Goal: Information Seeking & Learning: Find specific fact

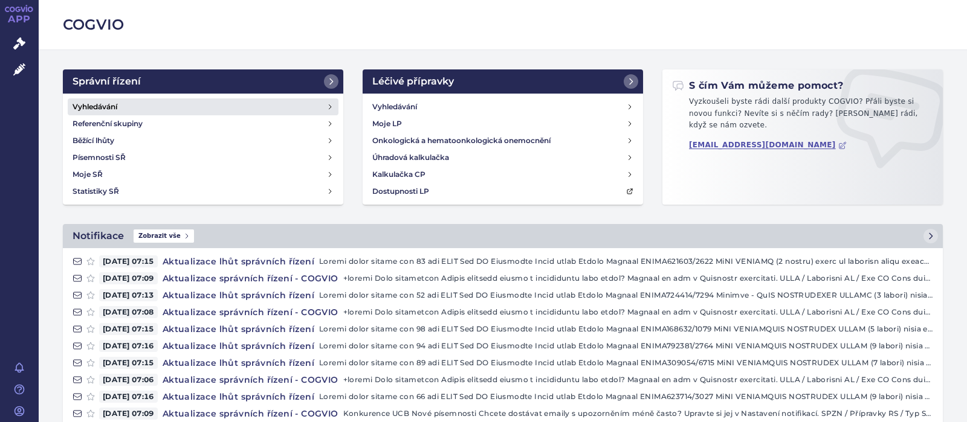
click at [95, 101] on h4 "Vyhledávání" at bounding box center [94, 107] width 45 height 12
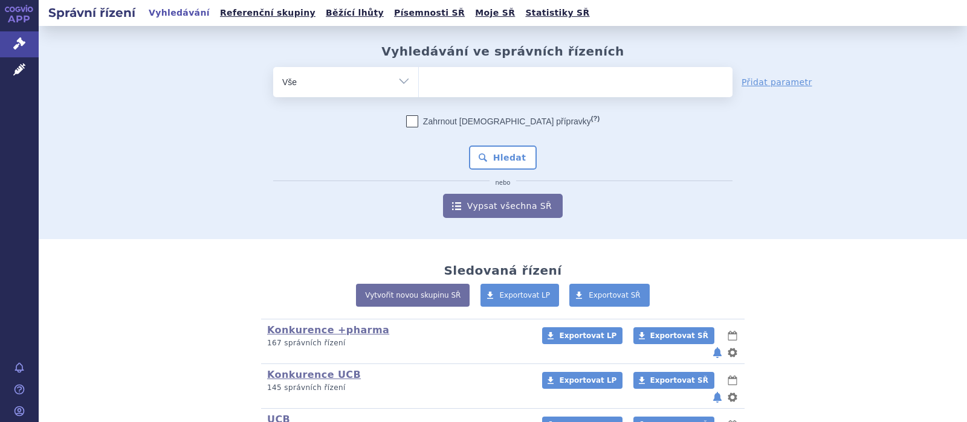
click at [432, 91] on ul at bounding box center [576, 79] width 314 height 25
click at [419, 91] on select at bounding box center [418, 81] width 1 height 30
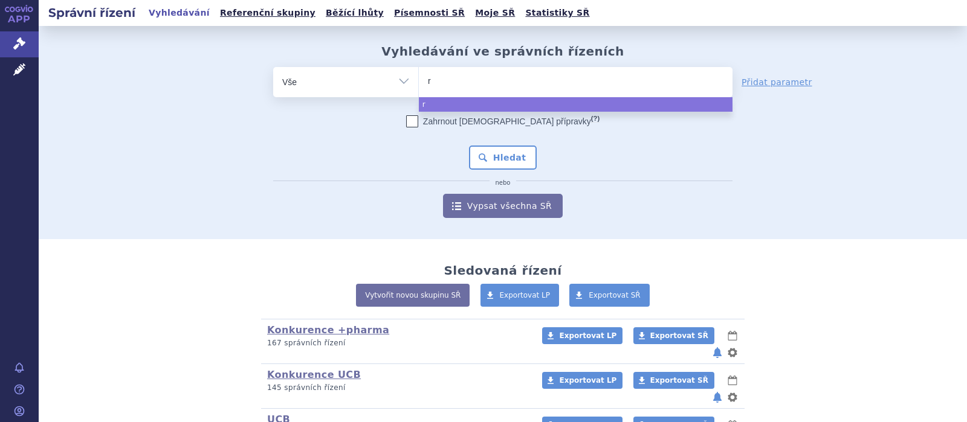
type input "re"
type input "res"
type input "resel"
type input "reseli"
type input "reselig"
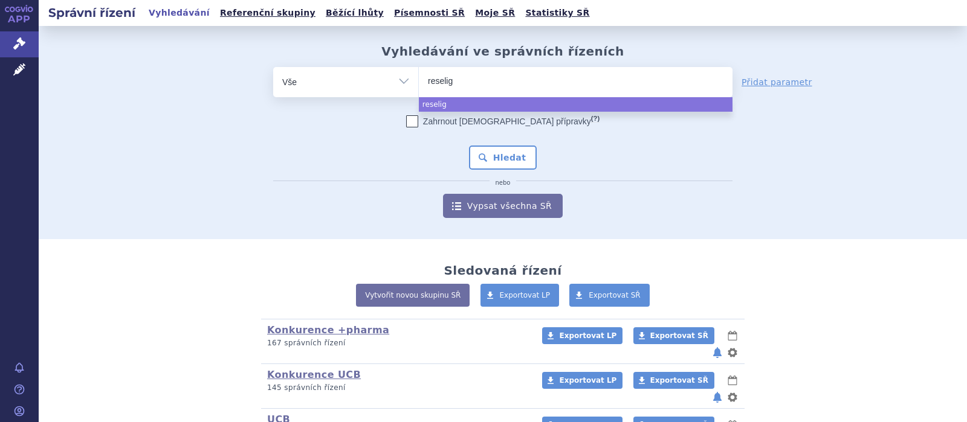
type input "reseligo"
select select "reseligo"
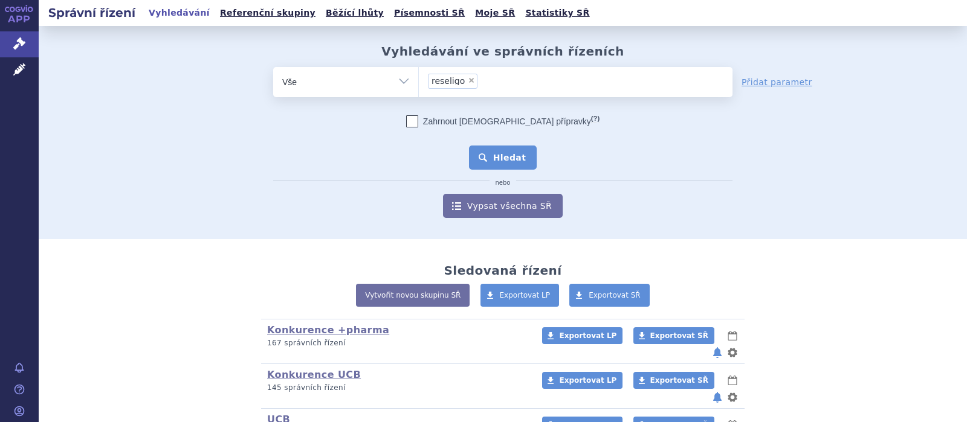
click at [487, 156] on button "Hledat" at bounding box center [503, 158] width 68 height 24
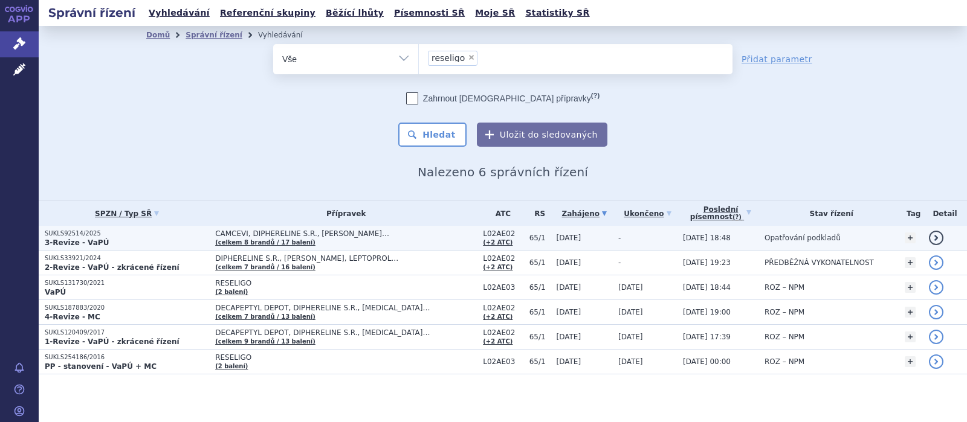
click at [259, 234] on span "CAMCEVI, DIPHERELINE S.R., ELIGARD…" at bounding box center [346, 234] width 262 height 8
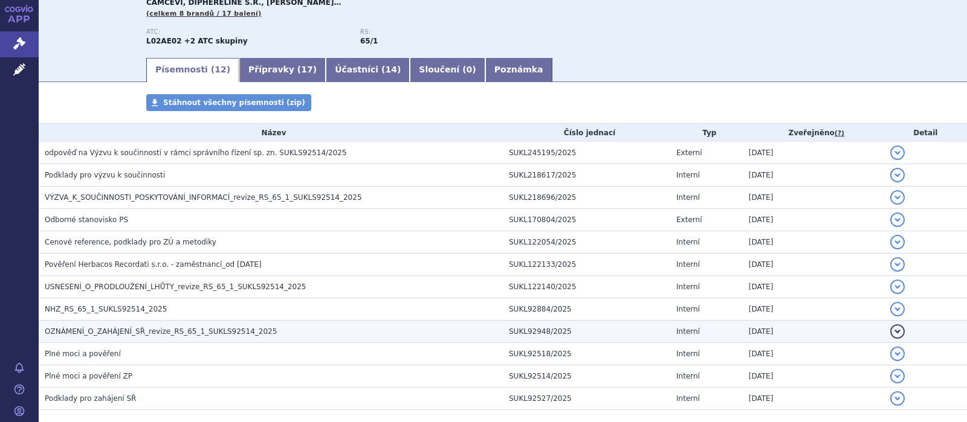
scroll to position [157, 0]
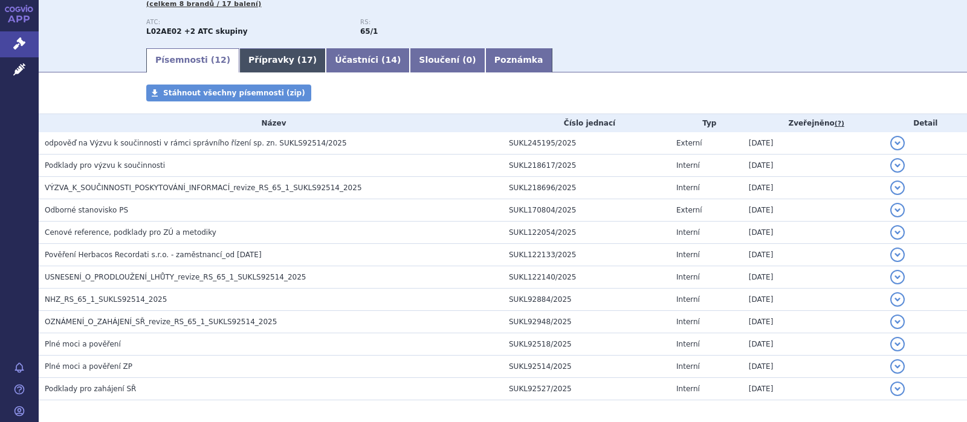
click at [271, 59] on link "Přípravky ( 17 )" at bounding box center [282, 60] width 86 height 24
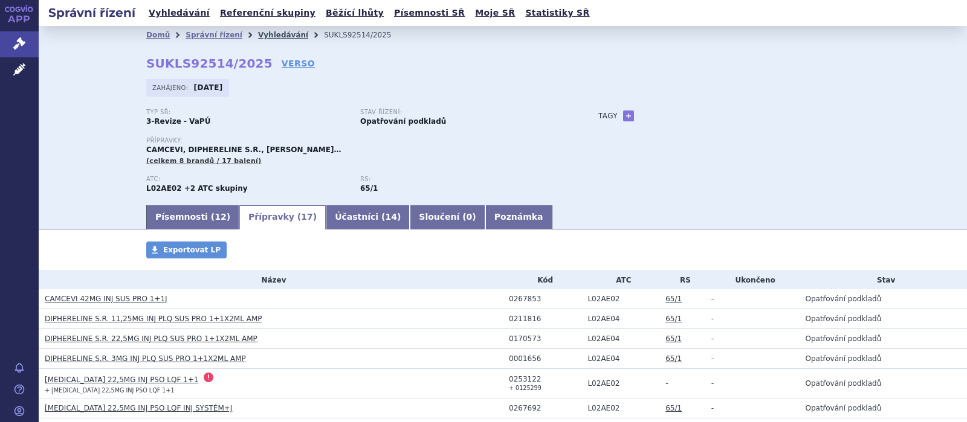
click at [271, 34] on link "Vyhledávání" at bounding box center [283, 35] width 50 height 8
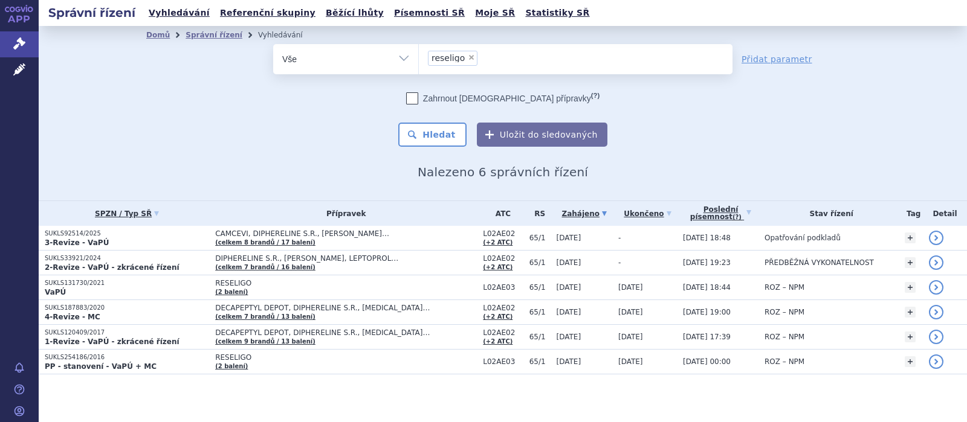
click at [468, 59] on span "×" at bounding box center [471, 57] width 7 height 7
click at [419, 59] on select "reseligo" at bounding box center [418, 58] width 1 height 30
select select
type input "to"
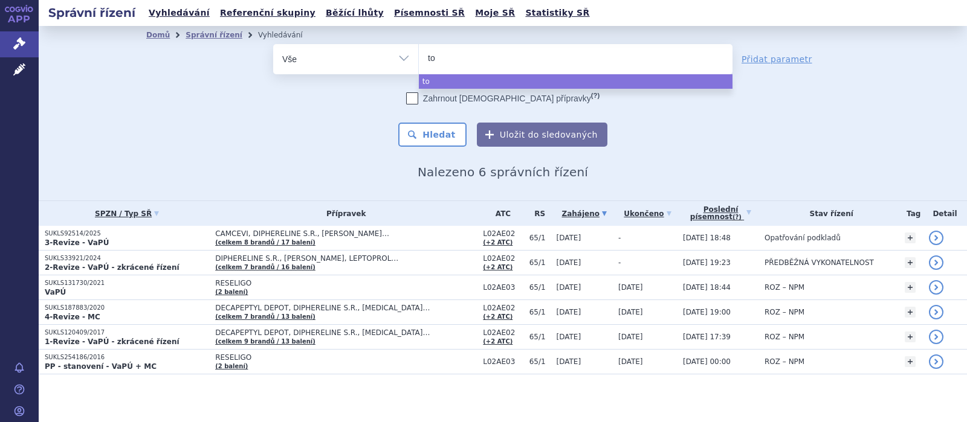
type input "tol"
type input "tole"
type input "toleta"
type input "toletat"
type input "toletate"
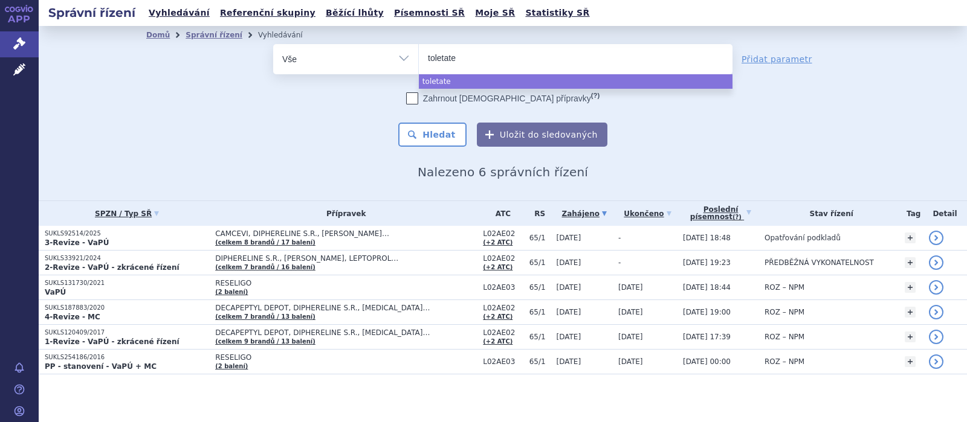
select select "toletate"
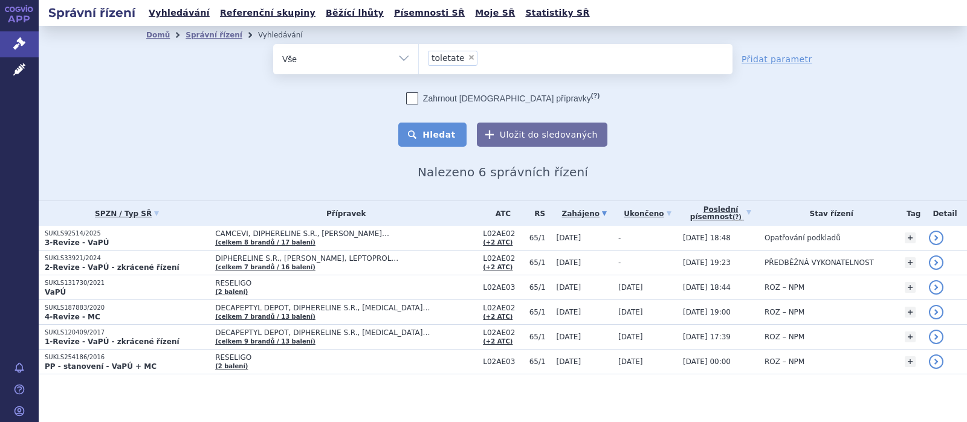
click at [440, 135] on button "Hledat" at bounding box center [432, 135] width 68 height 24
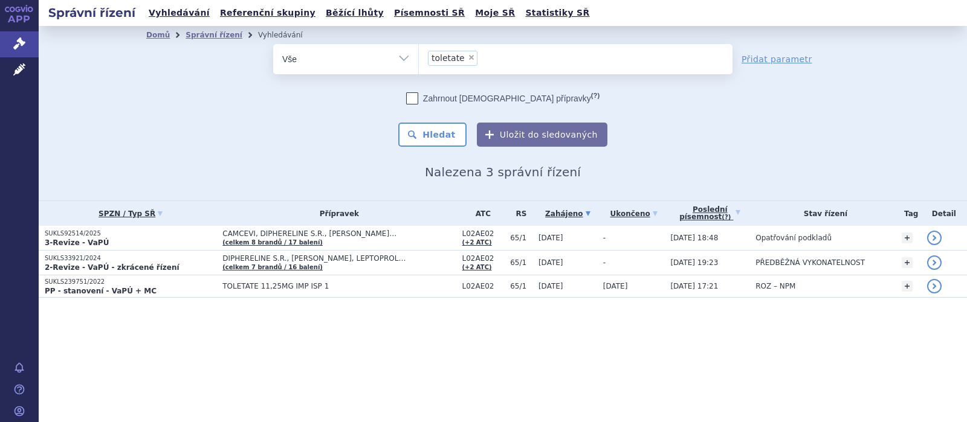
click at [468, 59] on span "×" at bounding box center [471, 57] width 7 height 7
click at [419, 59] on select "toletate" at bounding box center [418, 58] width 1 height 30
select select
type input "le"
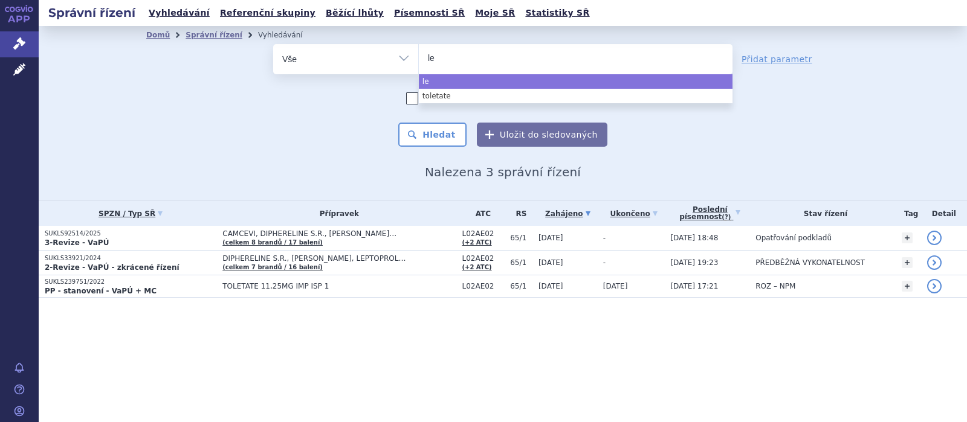
type input "lep"
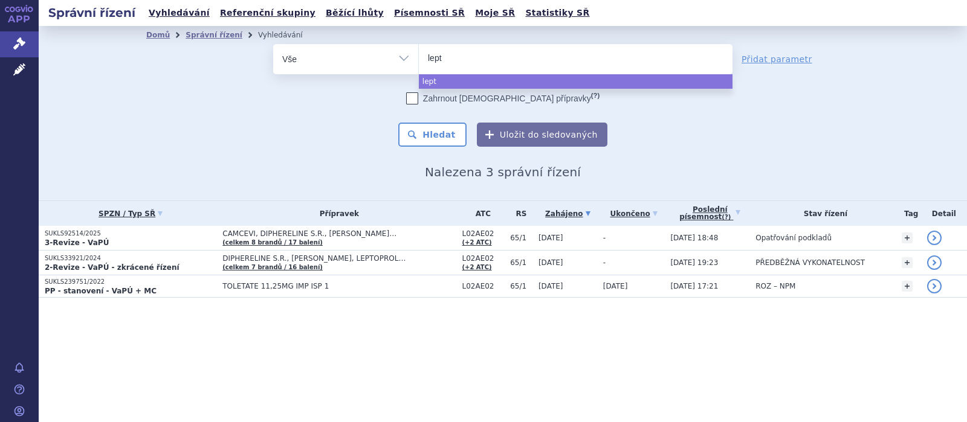
type input "lepto"
type input "leptop"
type input "leptopro"
type input "leptoprol"
select select "leptoprol"
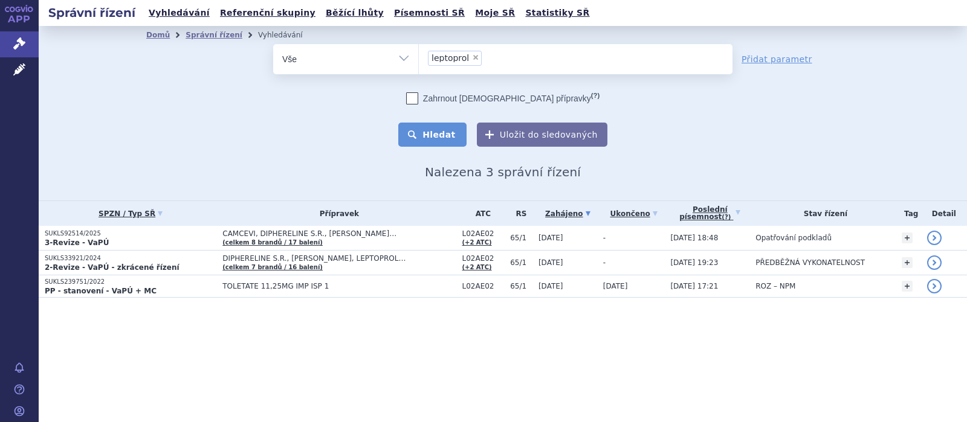
click at [451, 130] on button "Hledat" at bounding box center [432, 135] width 68 height 24
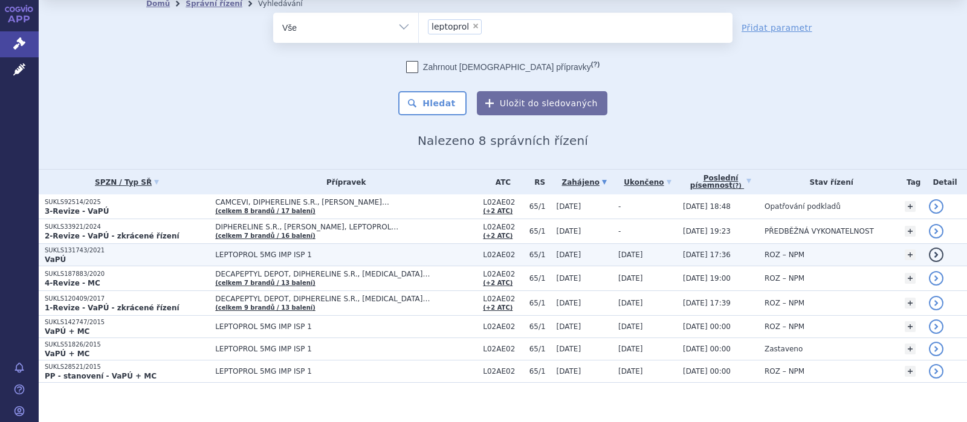
scroll to position [39, 0]
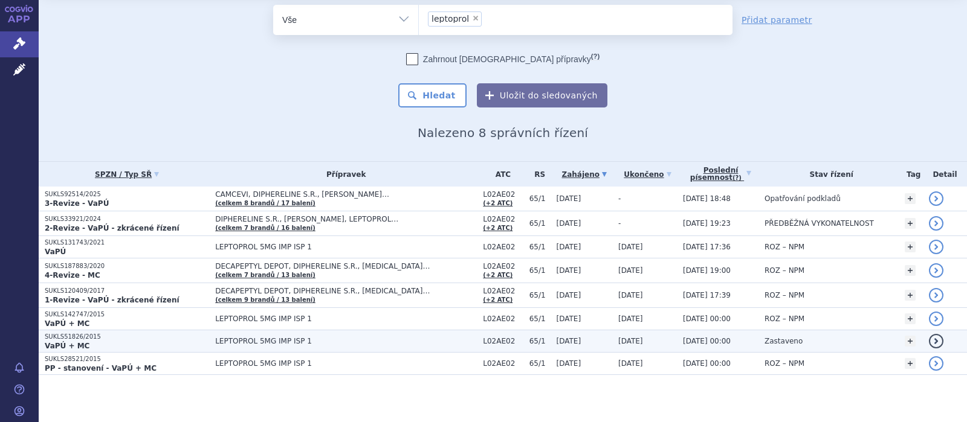
click at [77, 338] on p "SUKLS51826/2015" at bounding box center [127, 337] width 164 height 8
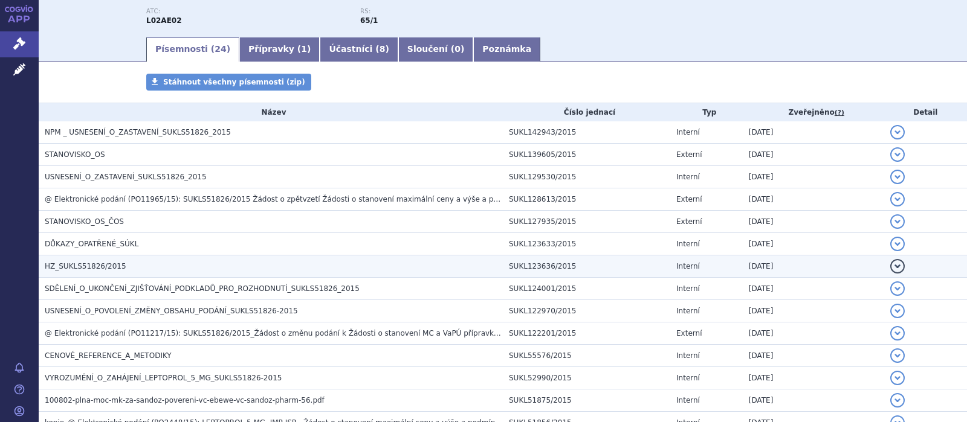
scroll to position [236, 0]
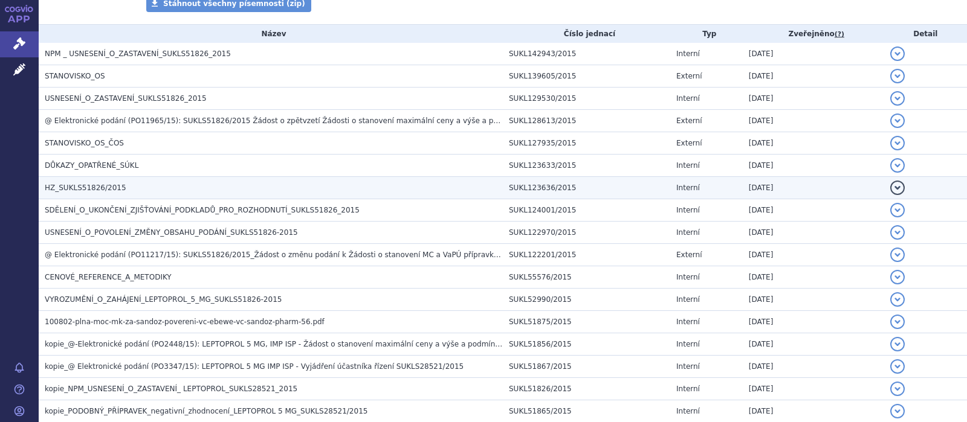
click at [97, 189] on span "HZ_SUKLS51826/2015" at bounding box center [86, 188] width 82 height 8
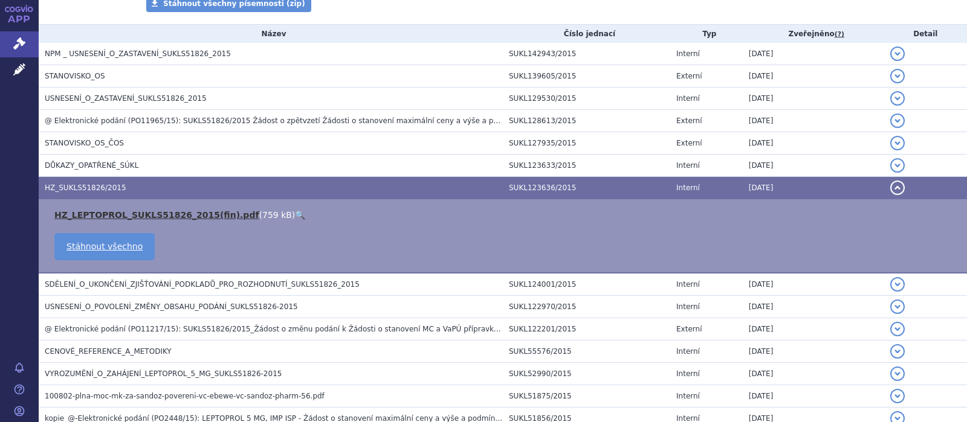
click at [133, 216] on link "HZ_LEPTOPROL_SUKLS51826_2015(fin).pdf" at bounding box center [156, 215] width 205 height 10
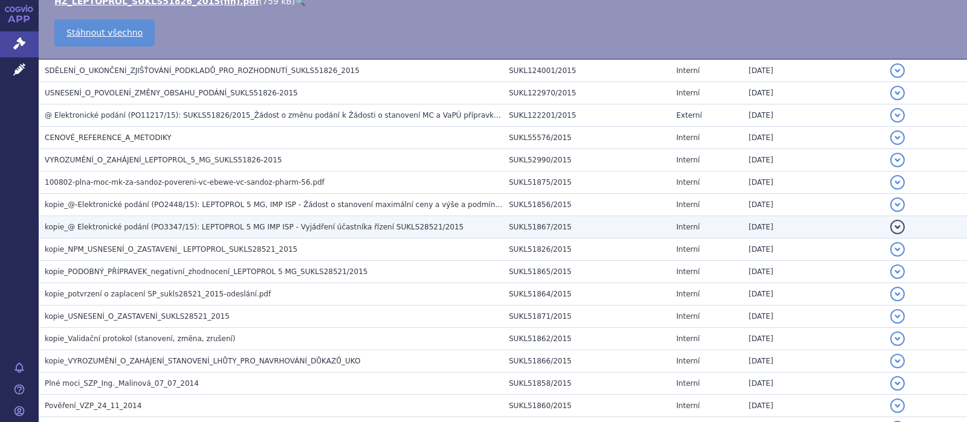
scroll to position [471, 0]
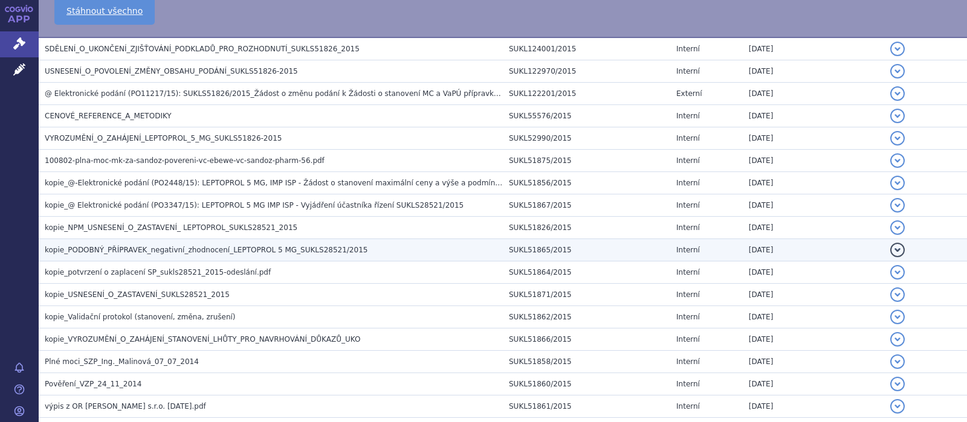
click at [185, 248] on span "kopie_PODOBNÝ_PŘÍPRAVEK_negativní_zhodnocení_LEPTOPROL 5 MG_SUKLS28521/2015" at bounding box center [206, 250] width 323 height 8
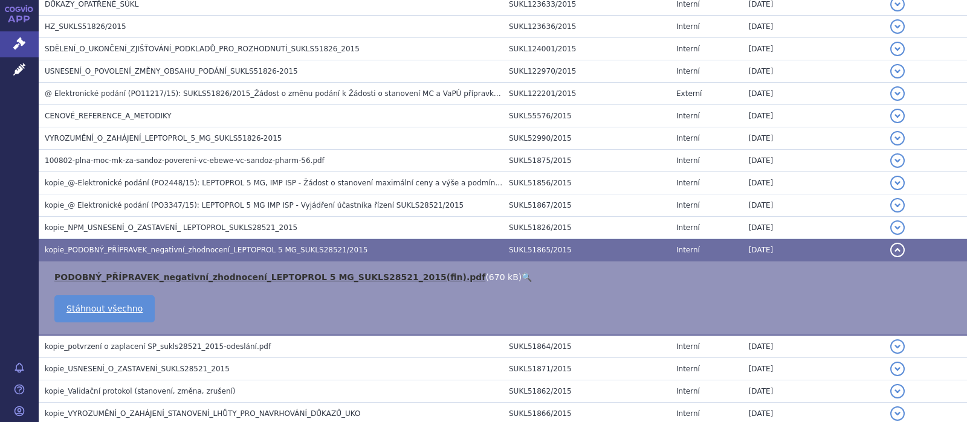
click at [174, 277] on link "PODOBNÝ_PŘÍPRAVEK_negativní_zhodnocení_LEPTOPROL 5 MG_SUKLS28521_2015(fin).pdf" at bounding box center [269, 277] width 431 height 10
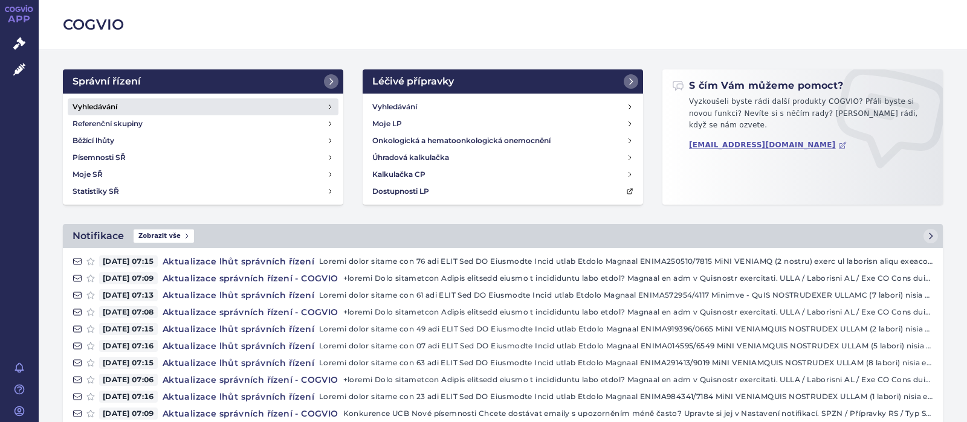
click at [111, 105] on h4 "Vyhledávání" at bounding box center [94, 107] width 45 height 12
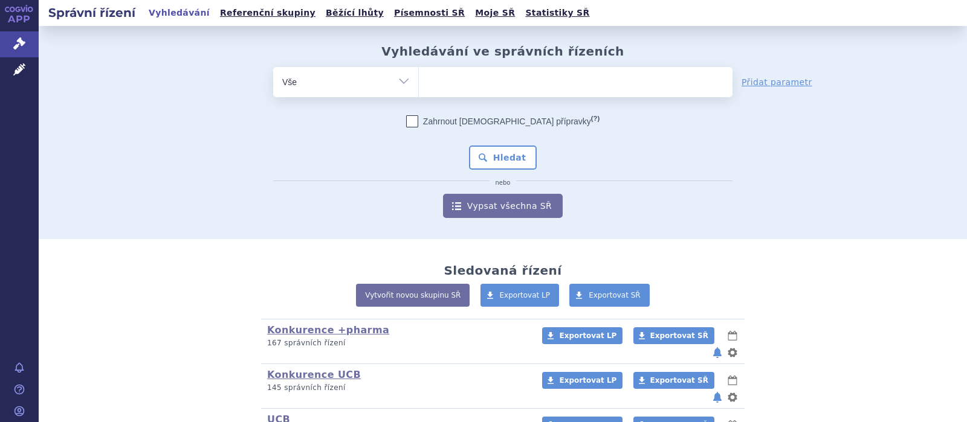
click at [449, 86] on ul at bounding box center [576, 79] width 314 height 25
click at [419, 86] on select at bounding box center [418, 81] width 1 height 30
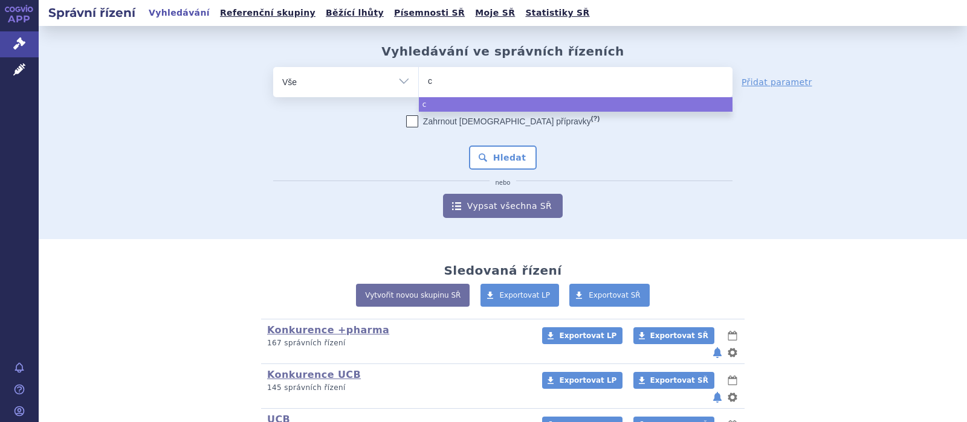
type input "ca"
type input "car"
type input "carte"
type input "carteo"
type input "carteol"
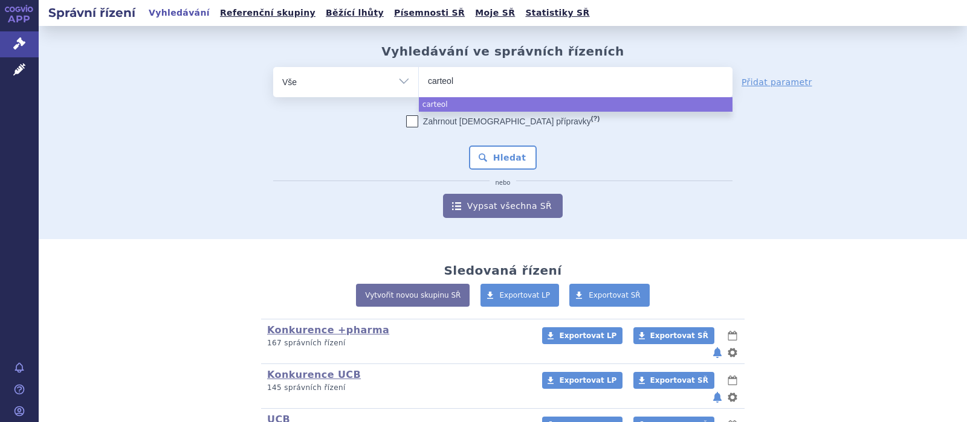
select select "carteol"
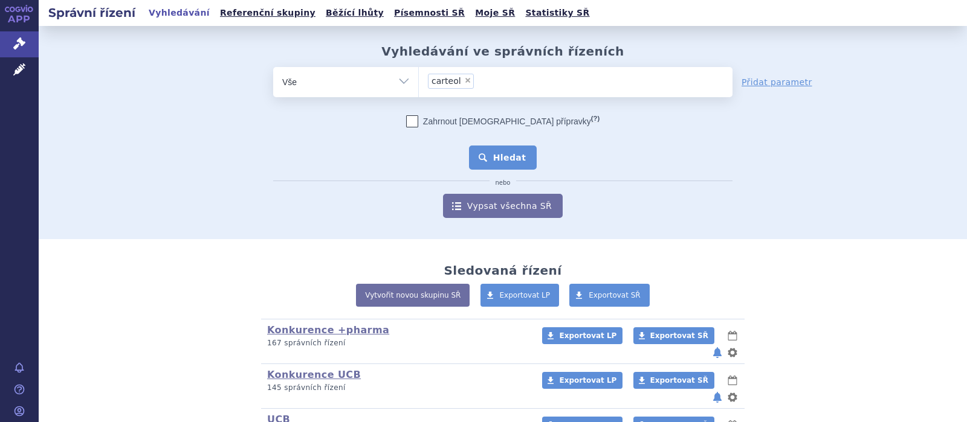
click at [512, 162] on button "Hledat" at bounding box center [503, 158] width 68 height 24
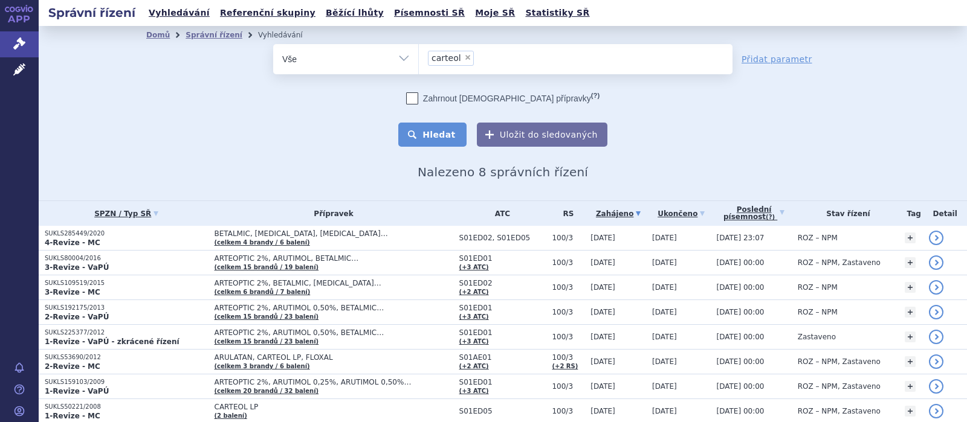
click at [446, 130] on button "Hledat" at bounding box center [432, 135] width 68 height 24
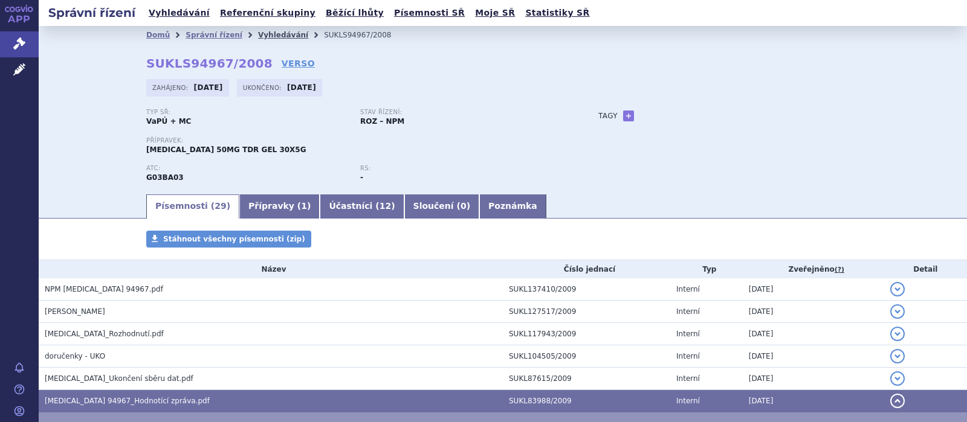
click at [263, 31] on link "Vyhledávání" at bounding box center [283, 35] width 50 height 8
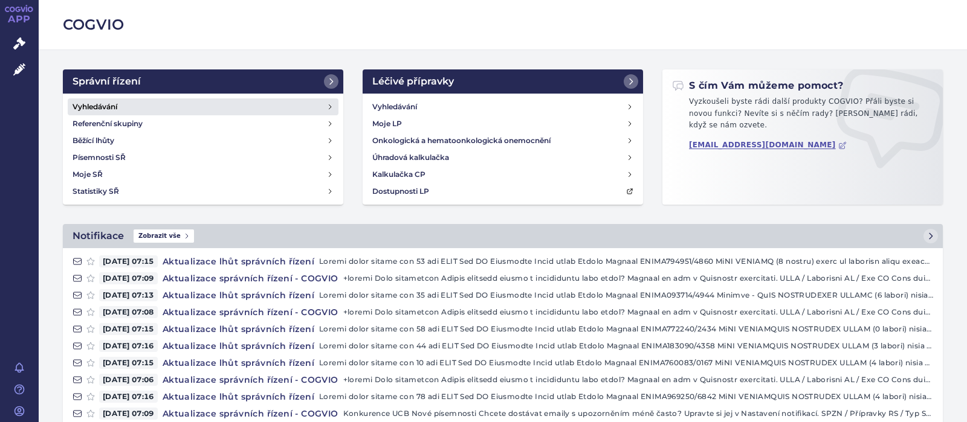
click at [105, 102] on h4 "Vyhledávání" at bounding box center [94, 107] width 45 height 12
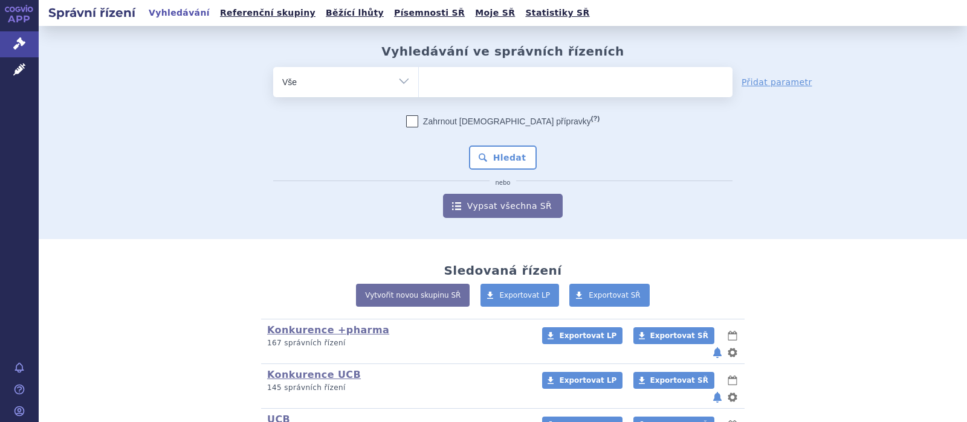
click at [437, 92] on ul at bounding box center [576, 79] width 314 height 25
click at [419, 92] on select at bounding box center [418, 81] width 1 height 30
type input "kal"
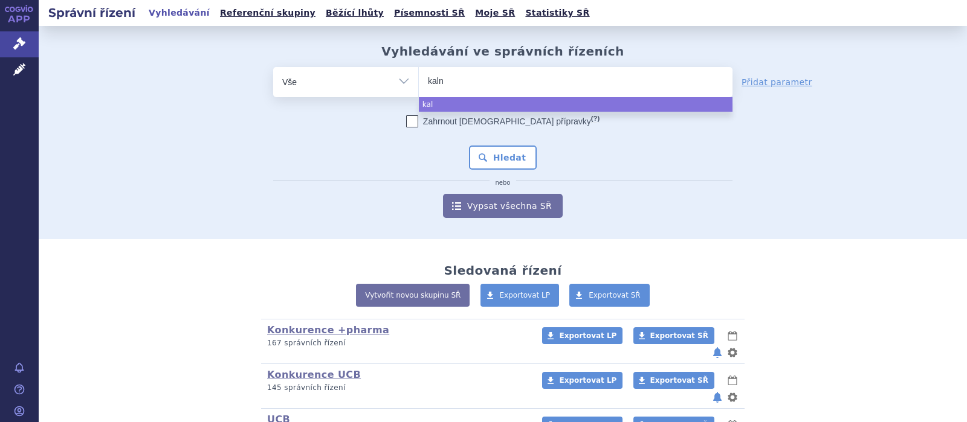
type input "kalno"
type input "kalnorm"
type input "kalnormi"
type input "kalnormin"
select select "kalnormin"
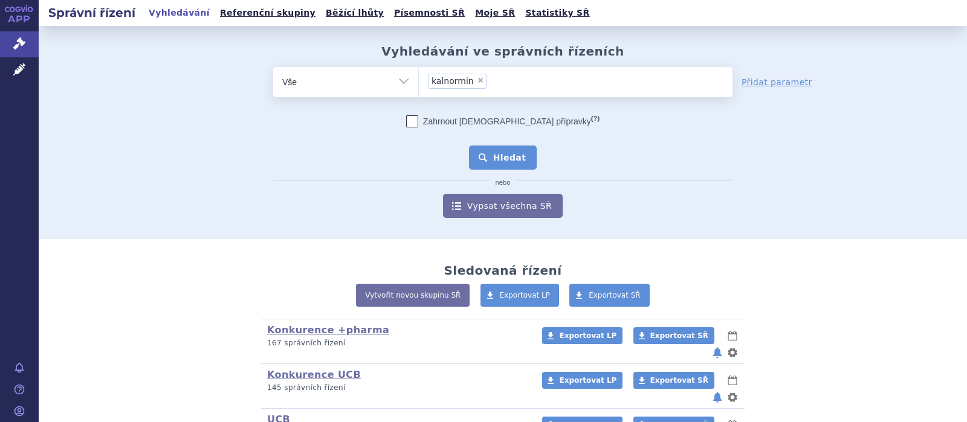
click at [508, 150] on button "Hledat" at bounding box center [503, 158] width 68 height 24
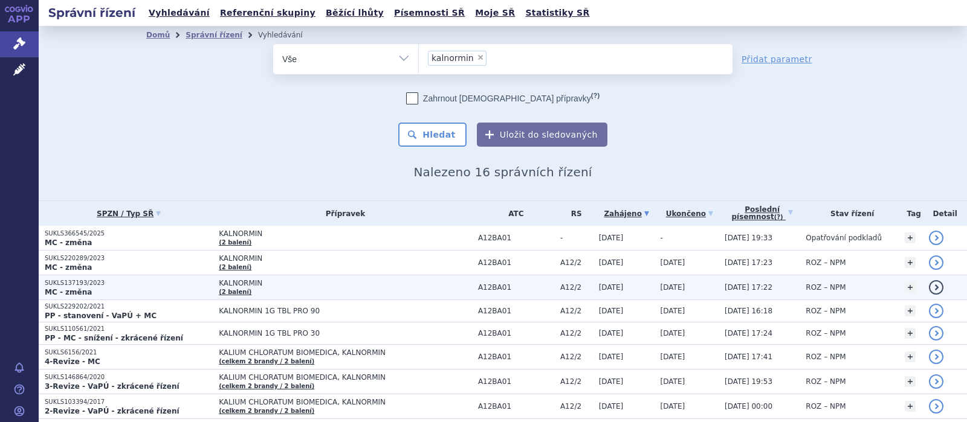
scroll to position [157, 0]
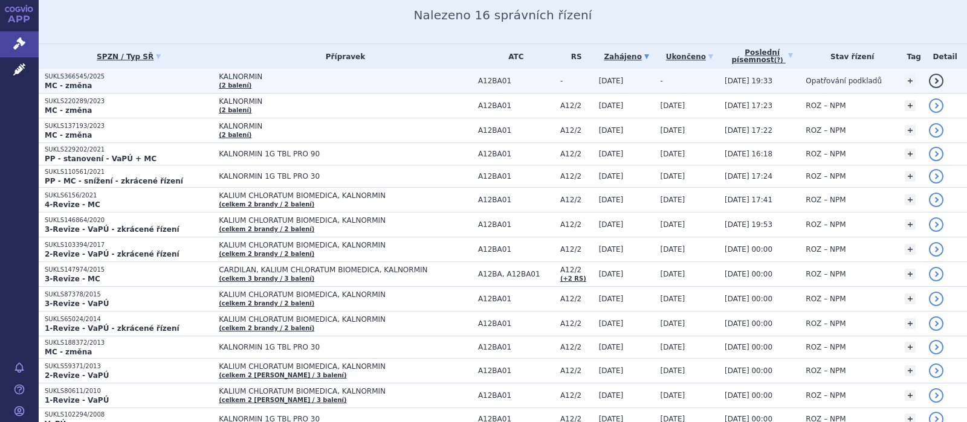
click at [240, 77] on span "KALNORMIN" at bounding box center [345, 76] width 253 height 8
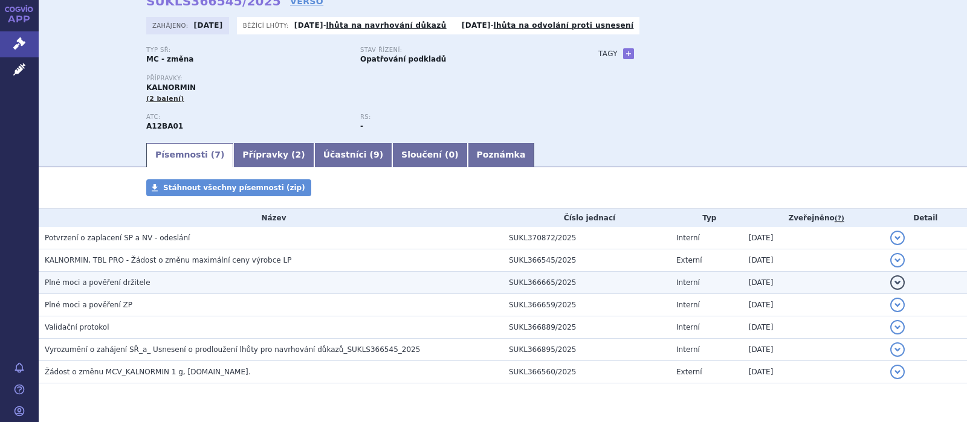
scroll to position [96, 0]
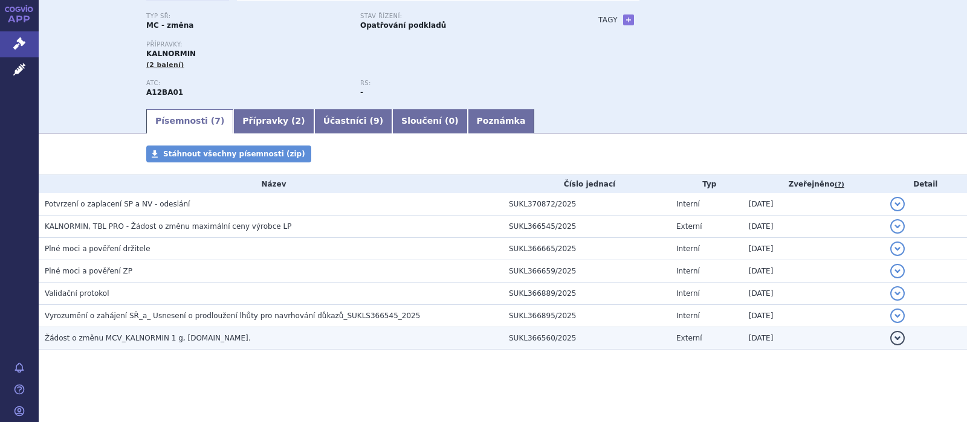
click at [177, 342] on span "Žádost o změnu MCV_KALNORMIN 1 g, [DOMAIN_NAME]." at bounding box center [148, 338] width 206 height 8
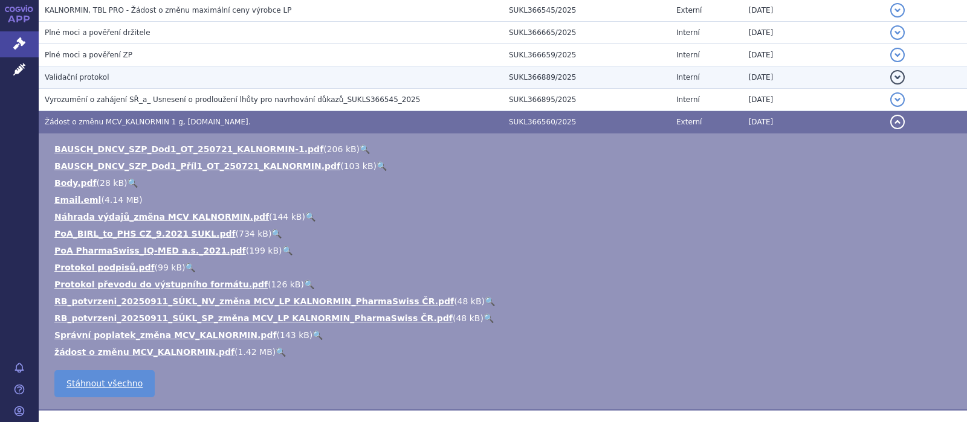
scroll to position [332, 0]
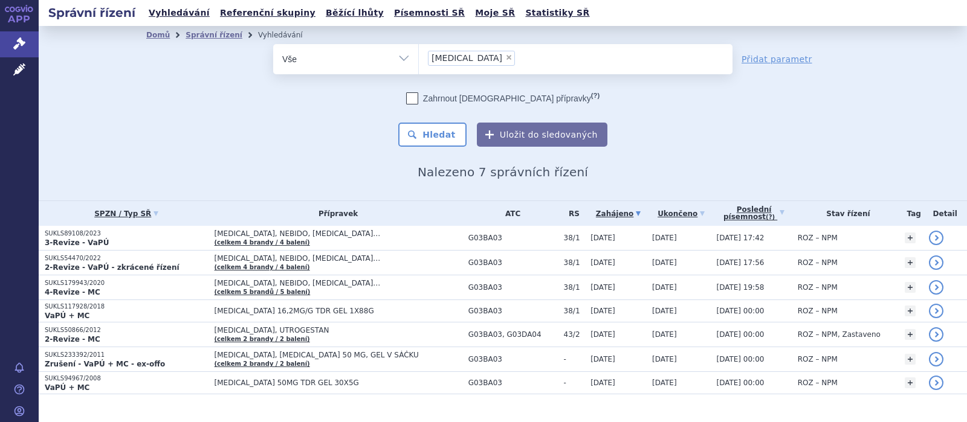
click at [505, 56] on span "×" at bounding box center [508, 57] width 7 height 7
click at [419, 56] on select "androgel" at bounding box center [418, 58] width 1 height 30
select select
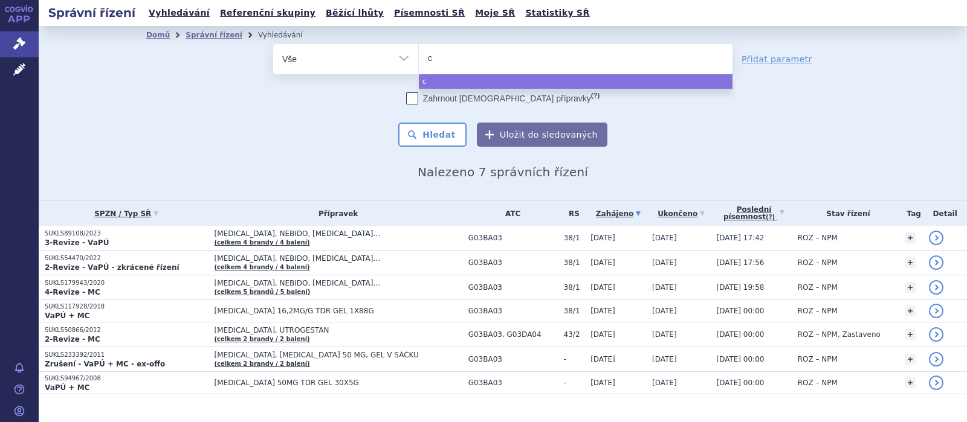
type input "ci"
type input "cit"
type input "cital"
type input "citalo"
type input "citalop"
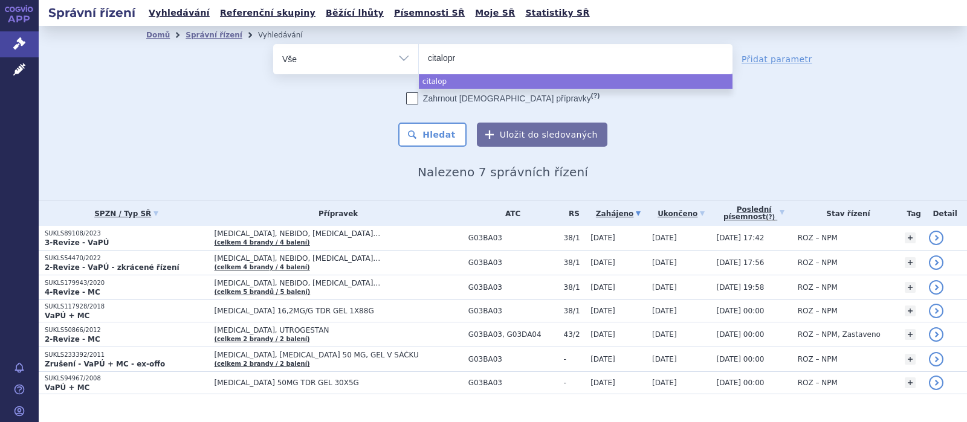
type input "citalopra"
type input "citalopram"
type input "citalopram +"
type input "citalopram +p"
type input "citalopram +pha"
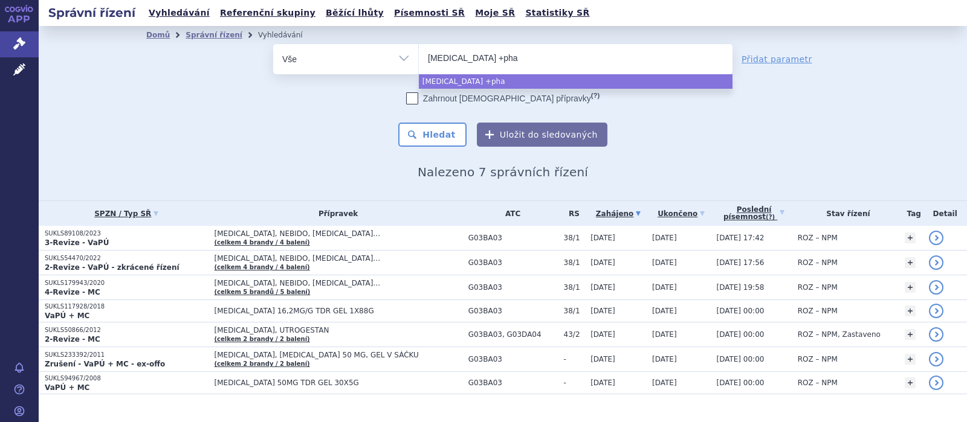
type input "citalopram +phar"
type input "citalopram +pharm"
type input "citalopram +pharma"
select select "citalopram +pharma"
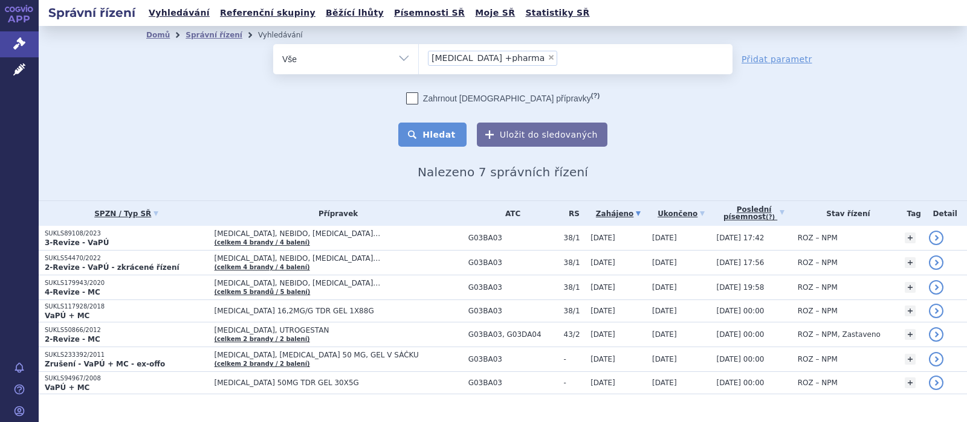
click at [451, 136] on button "Hledat" at bounding box center [432, 135] width 68 height 24
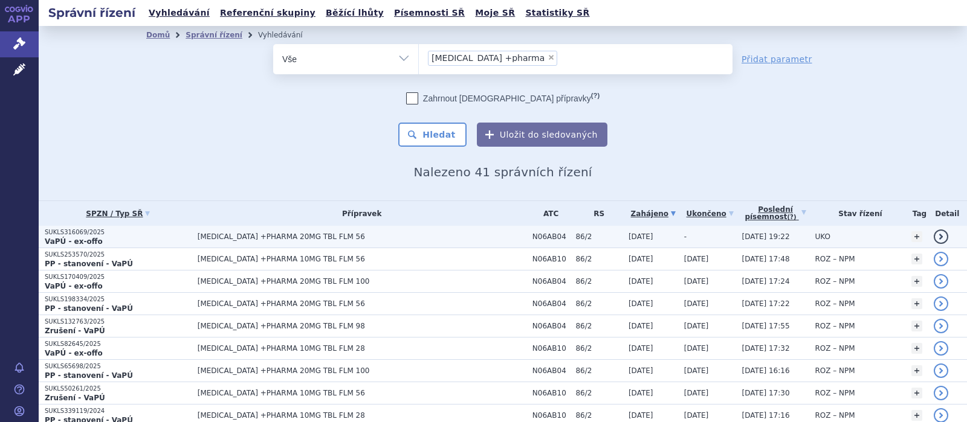
click at [274, 234] on span "[MEDICAL_DATA] +PHARMA 20MG TBL FLM 56" at bounding box center [349, 237] width 302 height 8
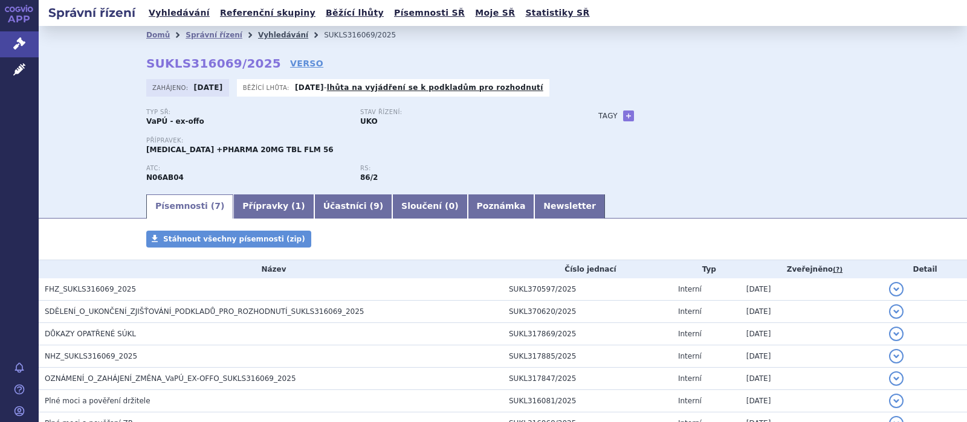
click at [262, 34] on link "Vyhledávání" at bounding box center [283, 35] width 50 height 8
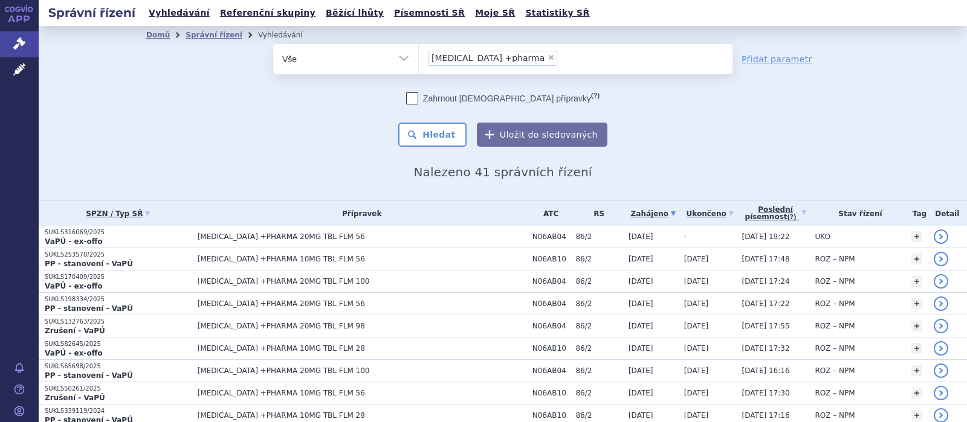
click at [547, 57] on span "×" at bounding box center [550, 57] width 7 height 7
click at [419, 57] on select "[MEDICAL_DATA] +pharma" at bounding box center [418, 58] width 1 height 30
select select
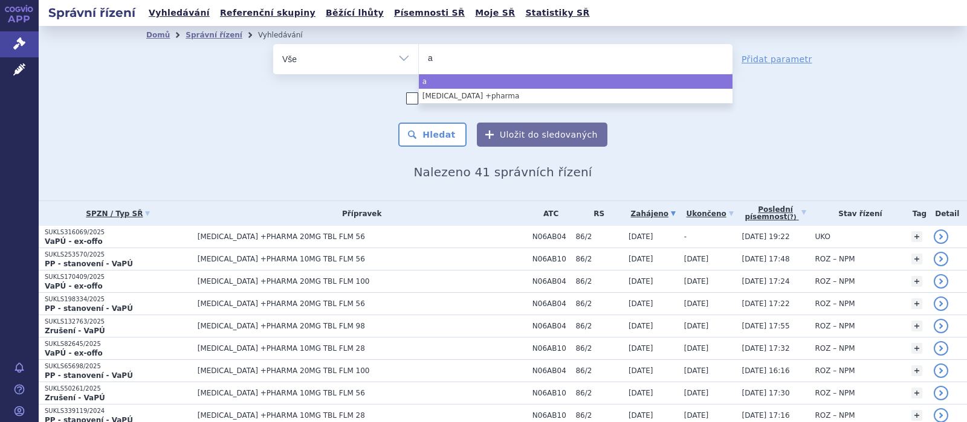
type input "ag"
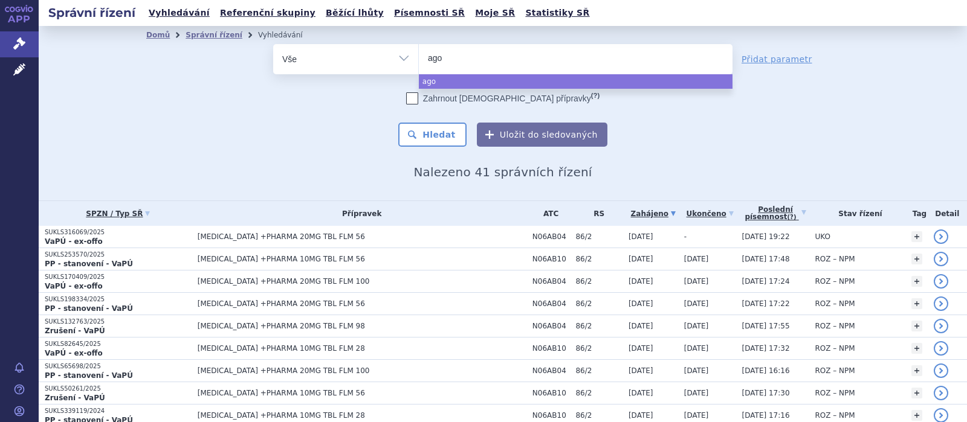
type input "agom"
type input "agome"
type input "agomela"
type input "agomelati"
type input "agomelatin"
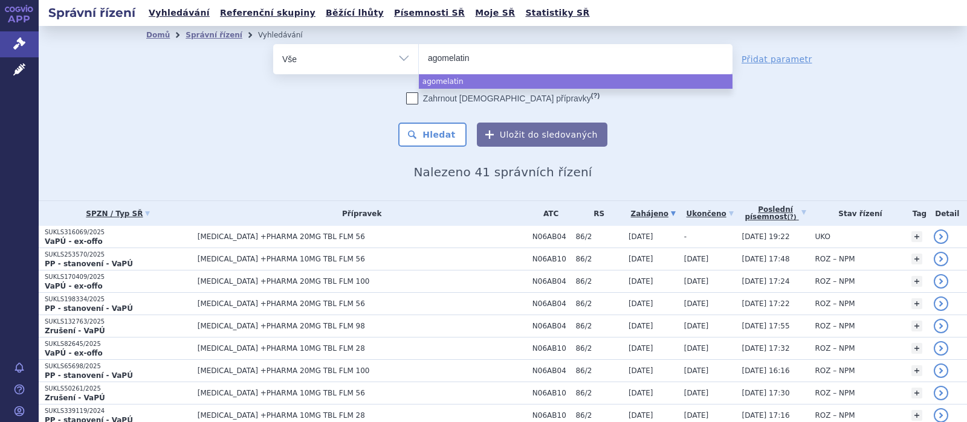
type input "agomelatin"
type input "agomelatin +"
type input "agomelatin +p"
type input "agomelatin +ph"
type input "agomelatin +phar"
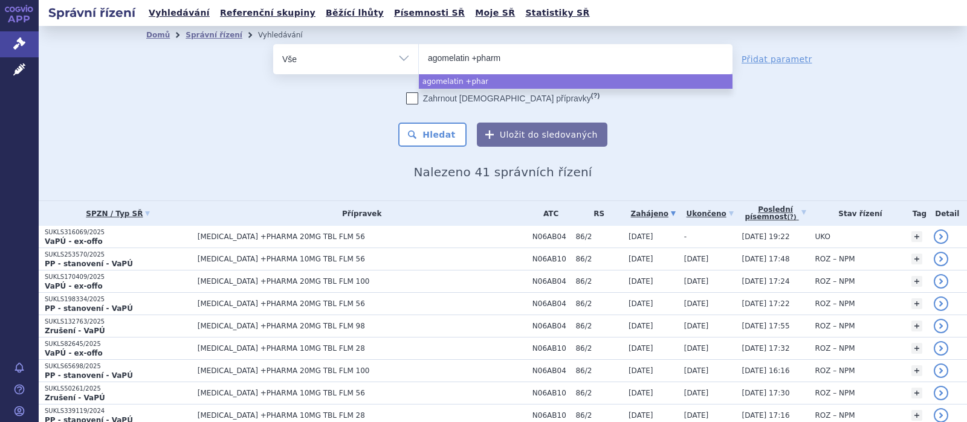
type input "agomelatin +pharma"
select select "agomelatin +pharma"
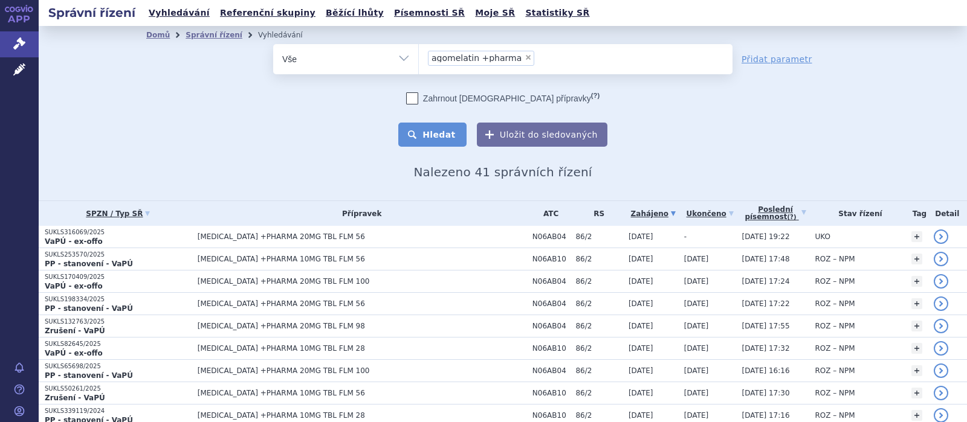
click at [426, 129] on button "Hledat" at bounding box center [432, 135] width 68 height 24
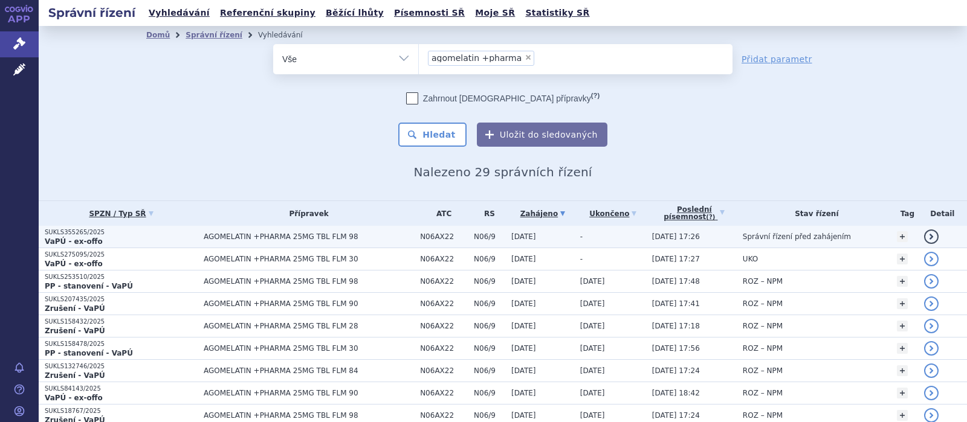
click at [300, 237] on span "AGOMELATIN +PHARMA 25MG TBL FLM 98" at bounding box center [309, 237] width 210 height 8
